Goal: Information Seeking & Learning: Learn about a topic

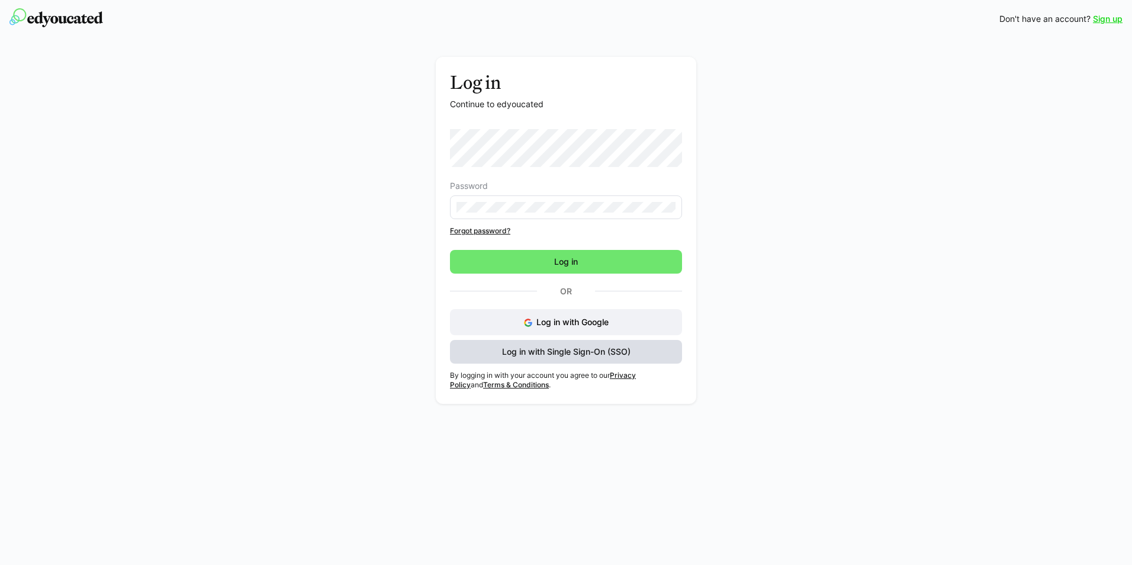
click at [589, 350] on span "Log in with Single Sign-On (SSO)" at bounding box center [566, 352] width 132 height 12
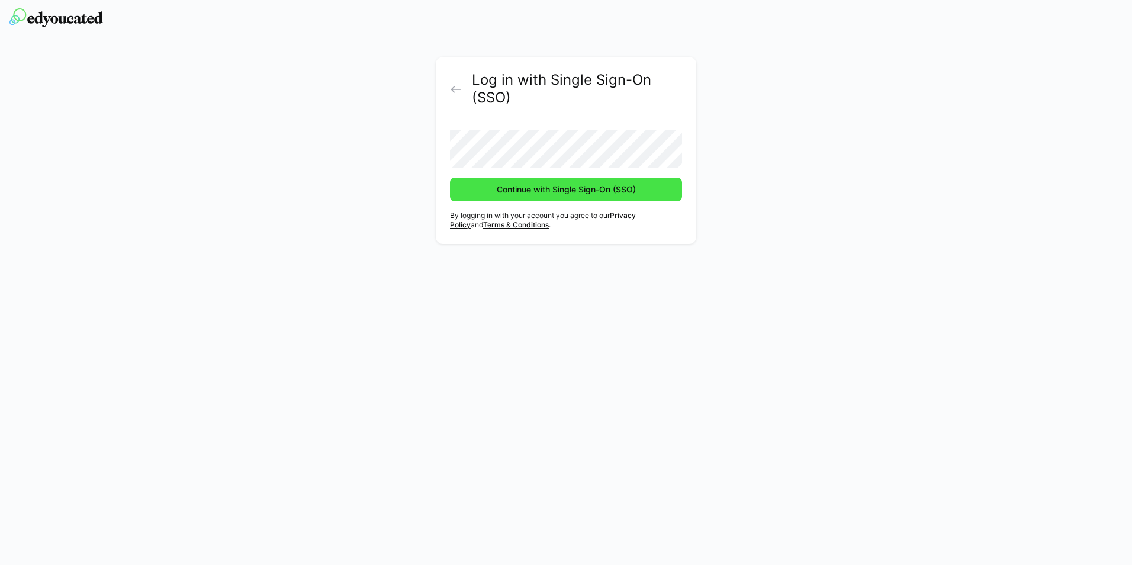
click at [565, 192] on span "Continue with Single Sign-On (SSO)" at bounding box center [566, 190] width 143 height 12
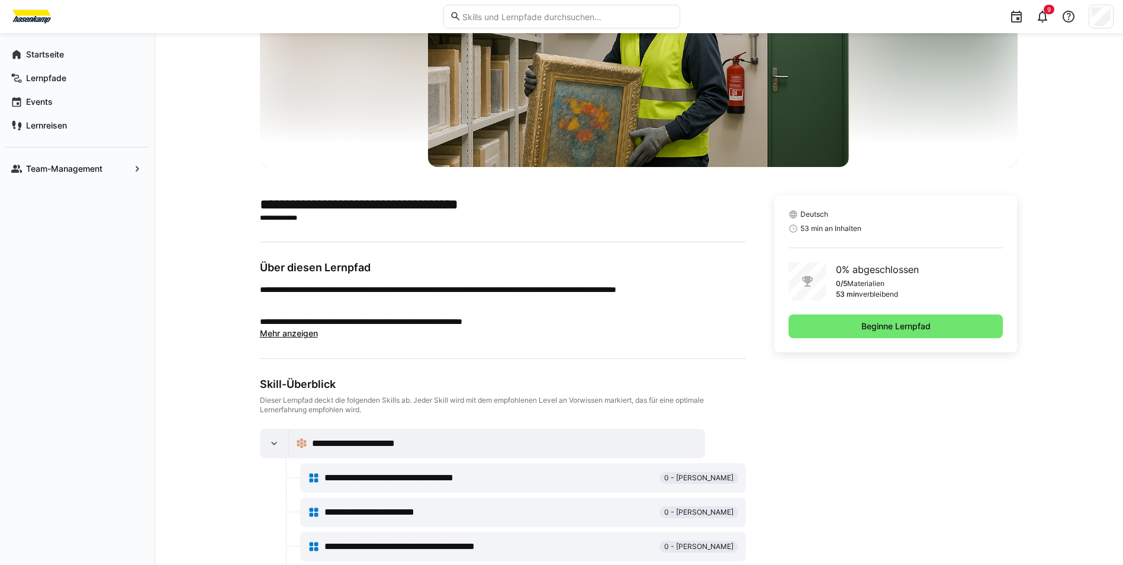
scroll to position [191, 0]
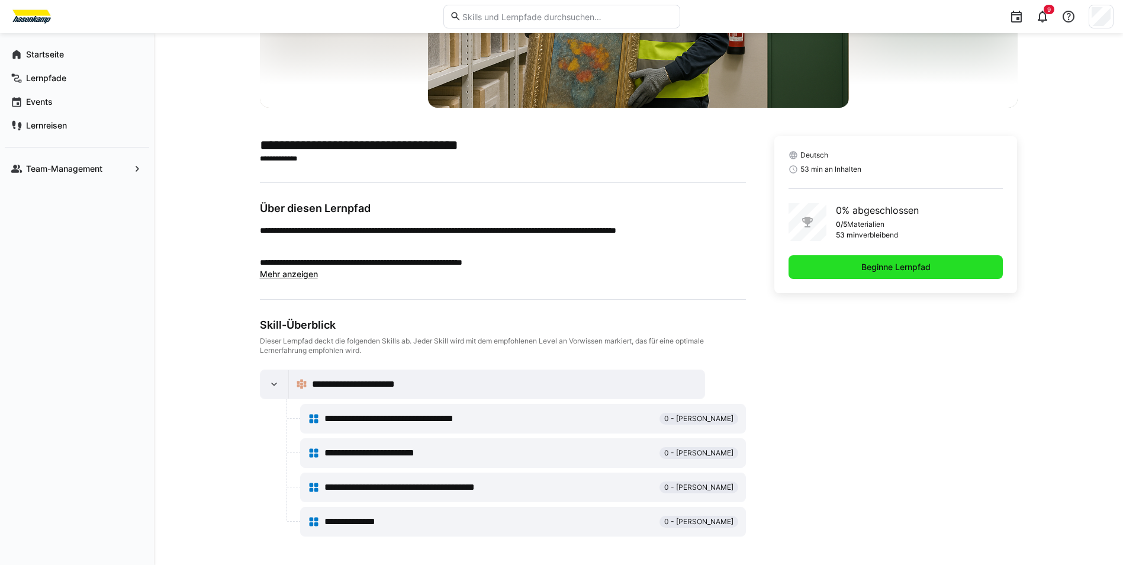
click at [836, 270] on span "Beginne Lernpfad" at bounding box center [896, 267] width 215 height 24
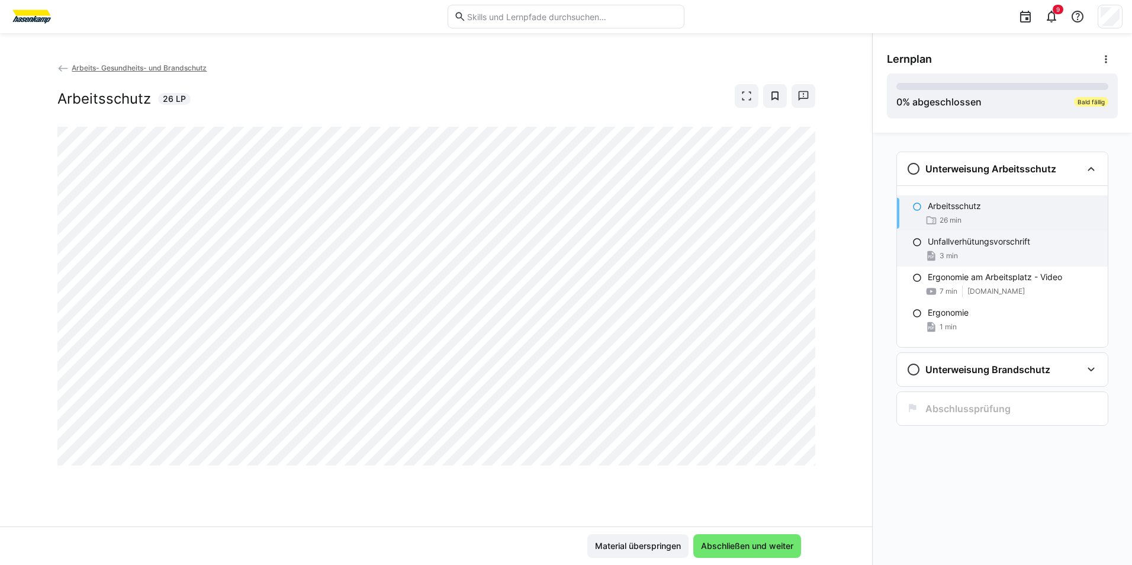
click at [954, 253] on span "3 min" at bounding box center [949, 255] width 18 height 9
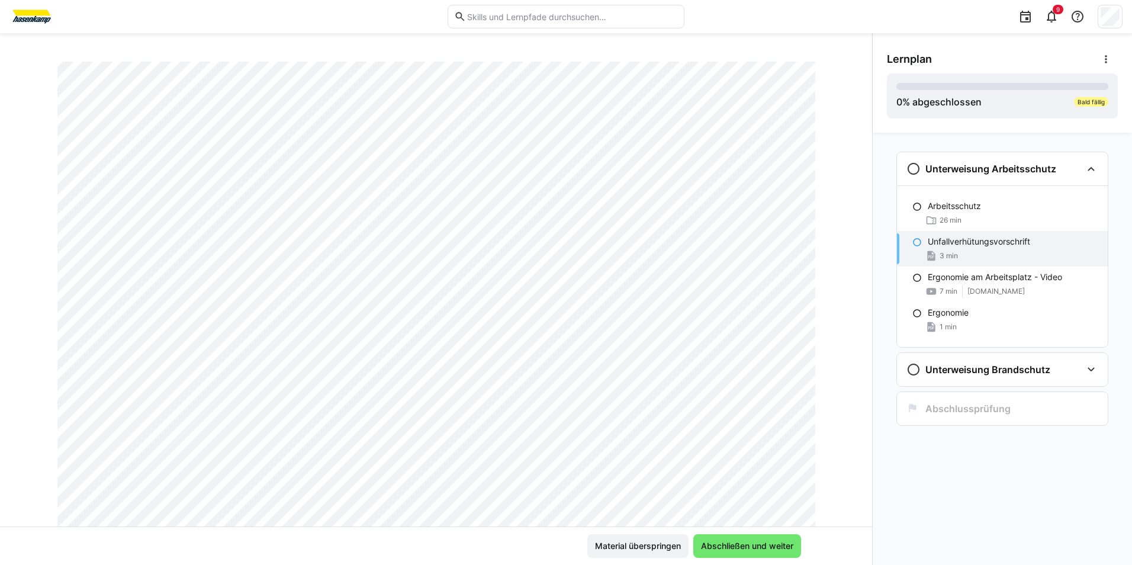
scroll to position [59, 0]
click at [1084, 369] on div "Unterweisung Brandschutz" at bounding box center [1002, 369] width 211 height 33
click at [977, 216] on div "26 min" at bounding box center [1013, 220] width 171 height 12
